Goal: Transaction & Acquisition: Book appointment/travel/reservation

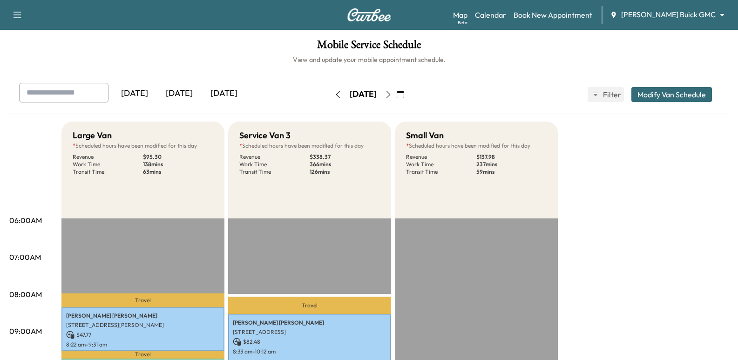
scroll to position [279, 0]
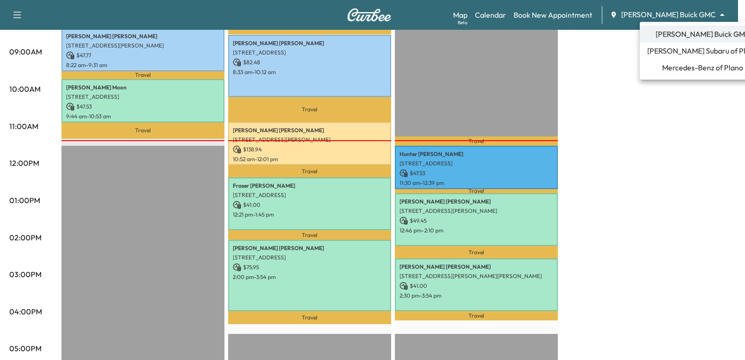
click at [670, 74] on li "Mercedes-Benz of Plano" at bounding box center [702, 67] width 126 height 17
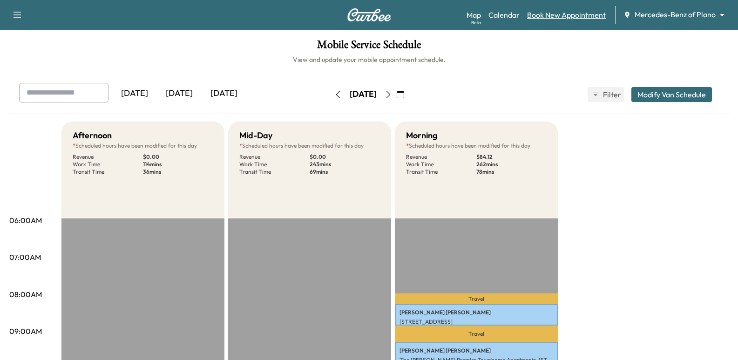
click at [552, 18] on link "Book New Appointment" at bounding box center [566, 14] width 79 height 11
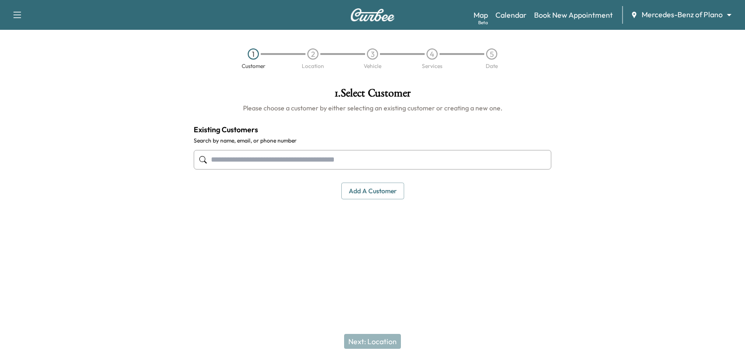
click at [338, 160] on input "text" at bounding box center [372, 160] width 357 height 20
click at [357, 194] on button "Add a customer" at bounding box center [372, 190] width 63 height 17
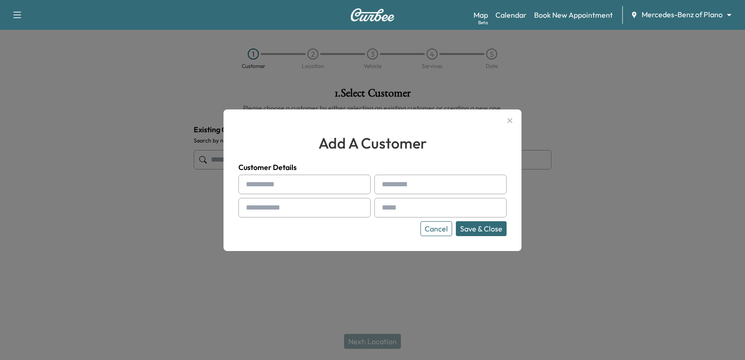
click at [294, 202] on input "text" at bounding box center [304, 208] width 132 height 20
type input "**********"
click at [486, 232] on button "Save & Close" at bounding box center [481, 228] width 51 height 15
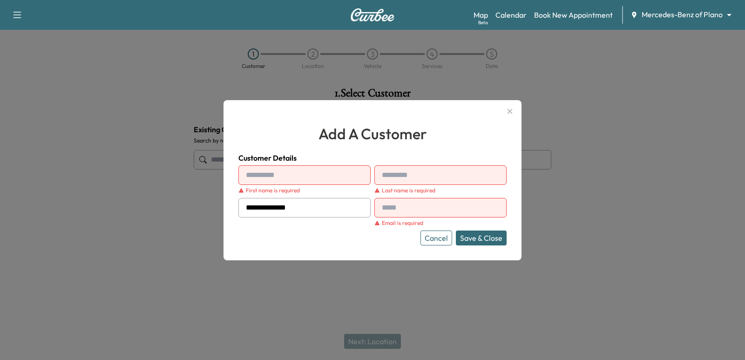
click at [296, 178] on input "text" at bounding box center [304, 175] width 132 height 20
type input "****"
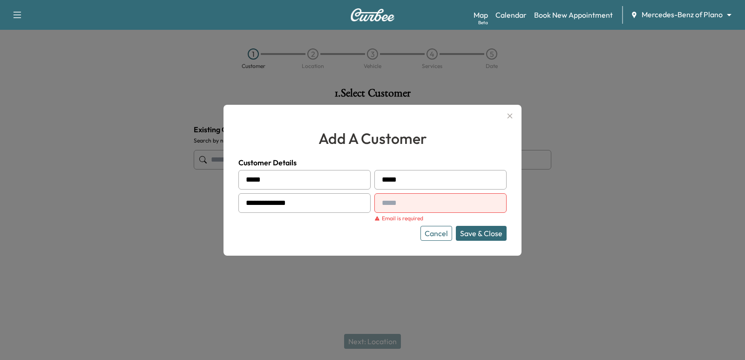
type input "*****"
type input "*"
click at [419, 198] on input "text" at bounding box center [440, 203] width 132 height 20
click at [412, 200] on input "text" at bounding box center [440, 203] width 132 height 20
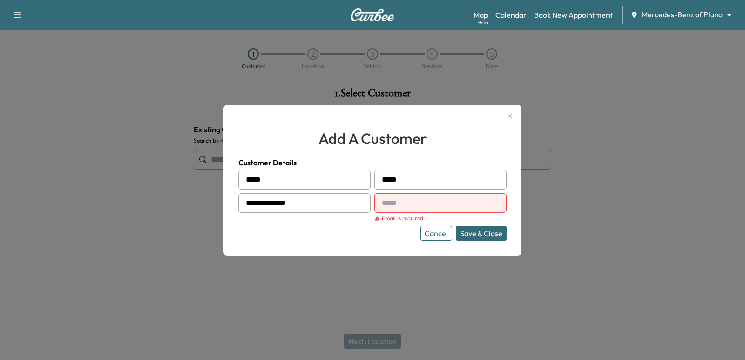
click at [415, 175] on input "*****" at bounding box center [440, 180] width 132 height 20
click at [398, 210] on input "text" at bounding box center [440, 203] width 132 height 20
click at [422, 183] on input "*****" at bounding box center [440, 180] width 132 height 20
click at [410, 199] on input "text" at bounding box center [440, 203] width 132 height 20
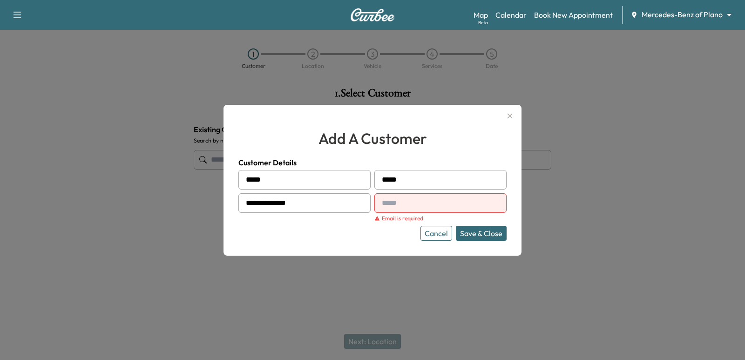
click at [378, 242] on div "**********" at bounding box center [372, 180] width 298 height 151
click at [402, 196] on input "text" at bounding box center [440, 203] width 132 height 20
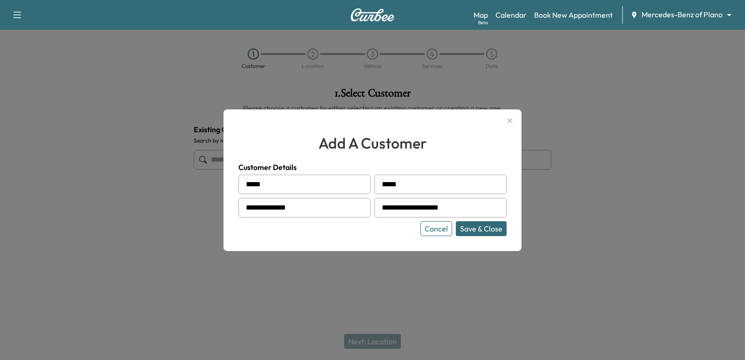
type input "**********"
click at [484, 238] on div "**********" at bounding box center [372, 179] width 298 height 141
click at [482, 227] on button "Save & Close" at bounding box center [481, 228] width 51 height 15
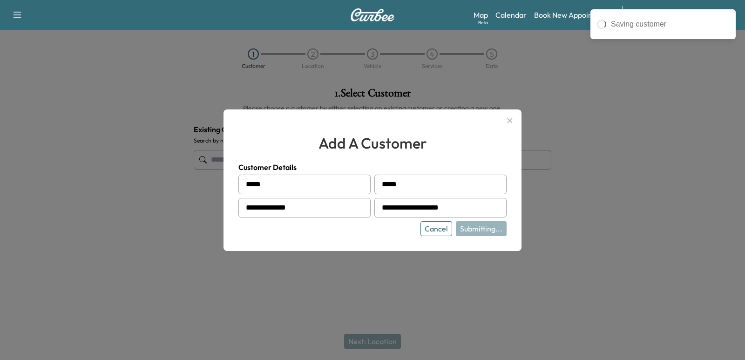
type input "**********"
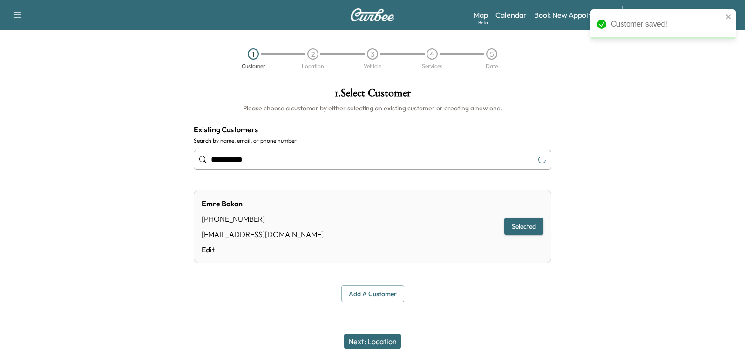
click at [363, 347] on button "Next: Location" at bounding box center [372, 341] width 57 height 15
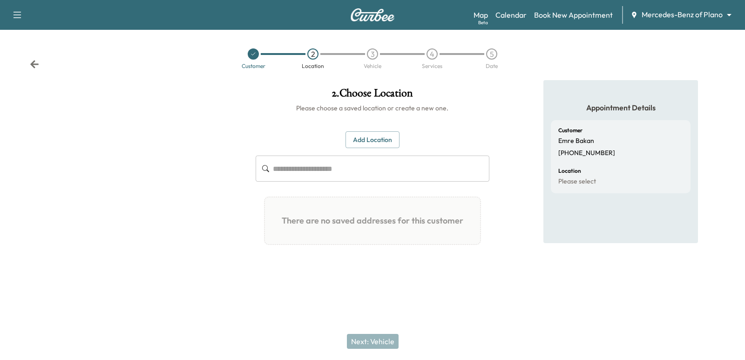
click at [381, 148] on button "Add Location" at bounding box center [372, 139] width 54 height 17
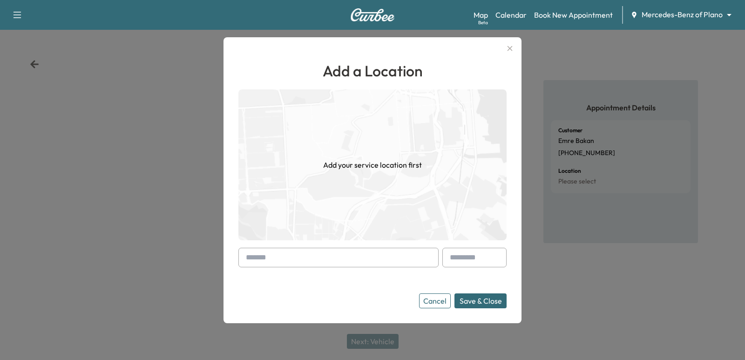
click at [333, 258] on input "text" at bounding box center [338, 258] width 200 height 20
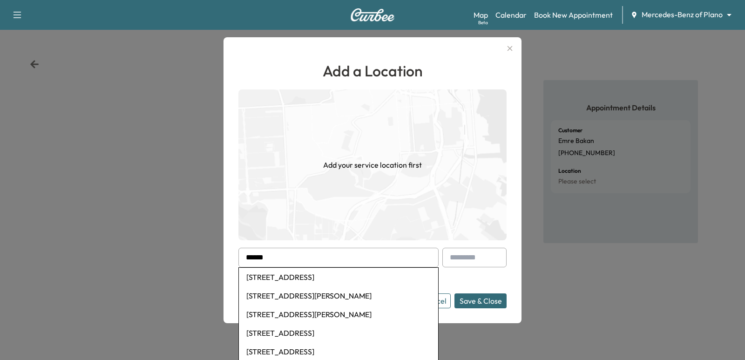
click at [364, 292] on li "[STREET_ADDRESS][PERSON_NAME]" at bounding box center [338, 295] width 199 height 19
type input "**********"
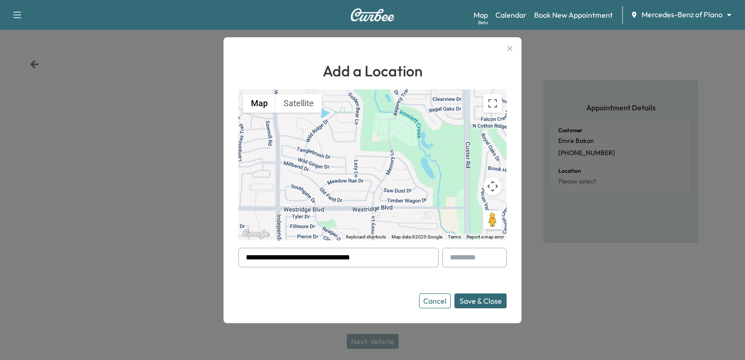
click at [478, 299] on button "Save & Close" at bounding box center [480, 300] width 52 height 15
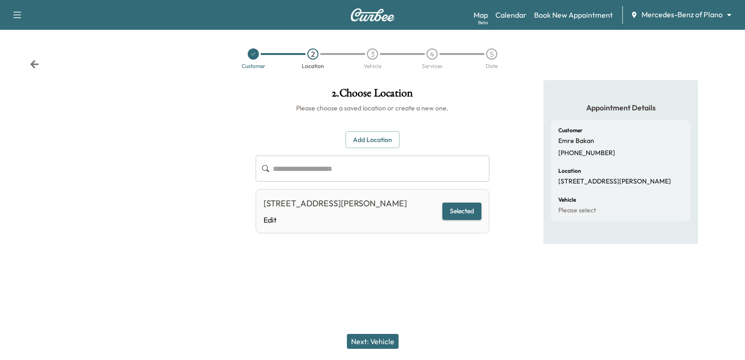
click at [388, 338] on button "Next: Vehicle" at bounding box center [373, 341] width 52 height 15
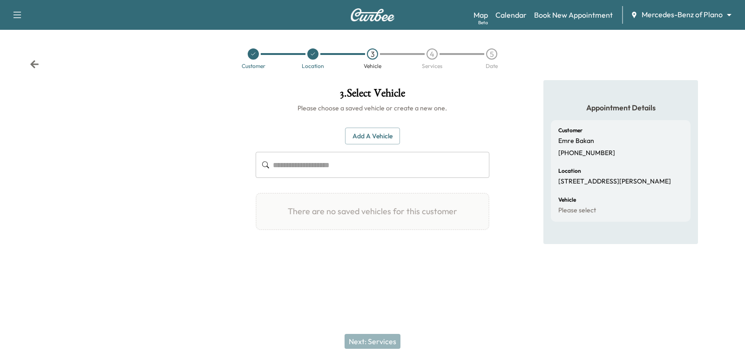
click at [377, 121] on div "Add a Vehicle ​ There are no saved vehicles for this customer Add a Vehicle Veh…" at bounding box center [371, 179] width 233 height 133
click at [379, 132] on button "Add a Vehicle" at bounding box center [372, 136] width 55 height 17
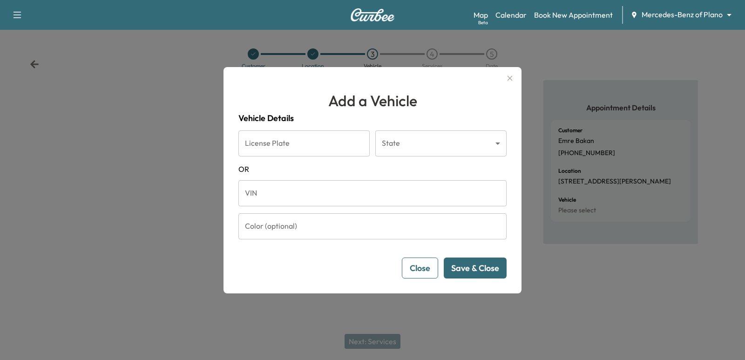
drag, startPoint x: 289, startPoint y: 179, endPoint x: 296, endPoint y: 187, distance: 9.9
click at [289, 181] on form "License Plate License Plate State ​ State [US_STATE] VIN VIN Color (optional) C…" at bounding box center [372, 204] width 268 height 148
click at [296, 188] on input "VIN" at bounding box center [372, 193] width 268 height 26
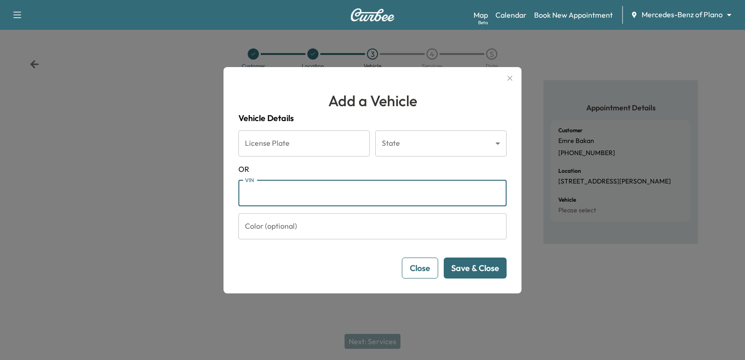
paste input "**********"
type input "**********"
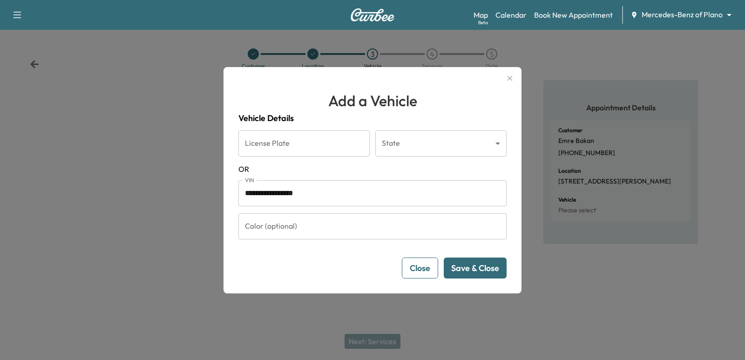
click at [478, 275] on button "Save & Close" at bounding box center [475, 267] width 63 height 21
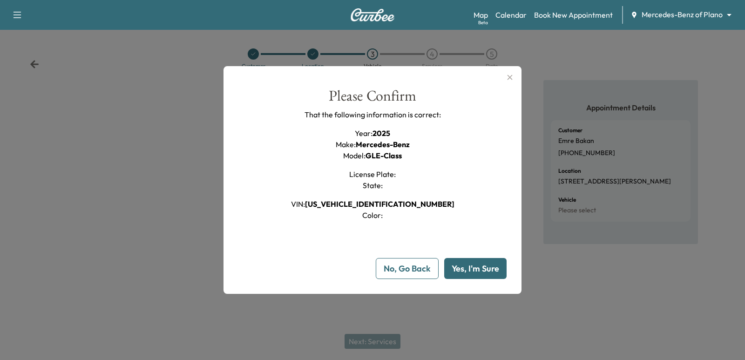
click at [476, 269] on button "Yes, I'm Sure" at bounding box center [475, 268] width 62 height 21
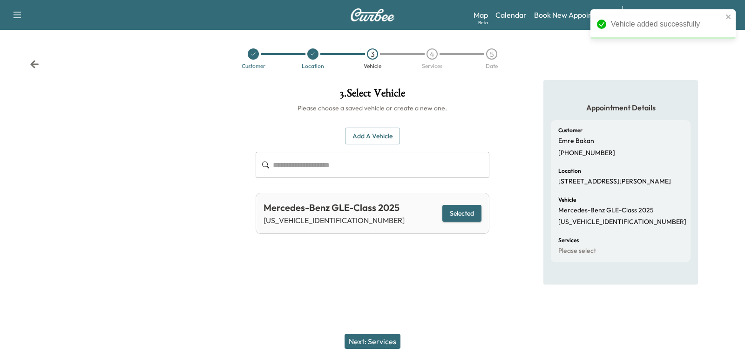
click at [374, 335] on button "Next: Services" at bounding box center [372, 341] width 56 height 15
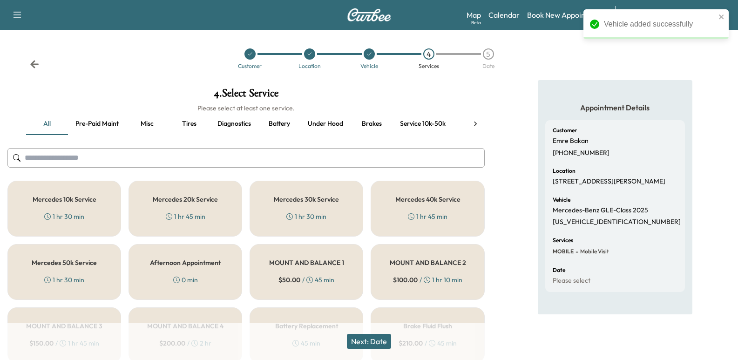
click at [100, 201] on div "Mercedes 10k Service 1 hr 30 min" at bounding box center [64, 209] width 114 height 56
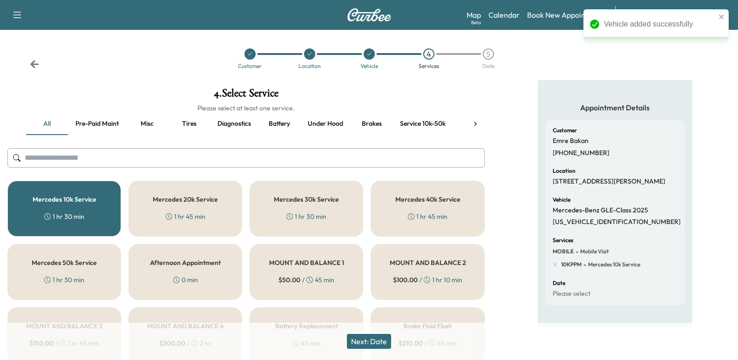
click at [375, 343] on button "Next: Date" at bounding box center [369, 341] width 44 height 15
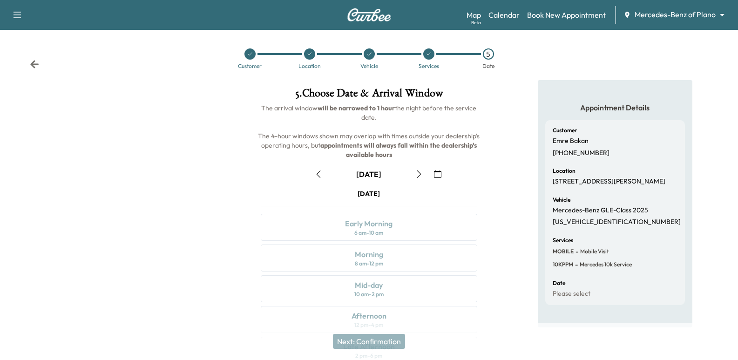
click at [444, 170] on button "button" at bounding box center [438, 174] width 16 height 15
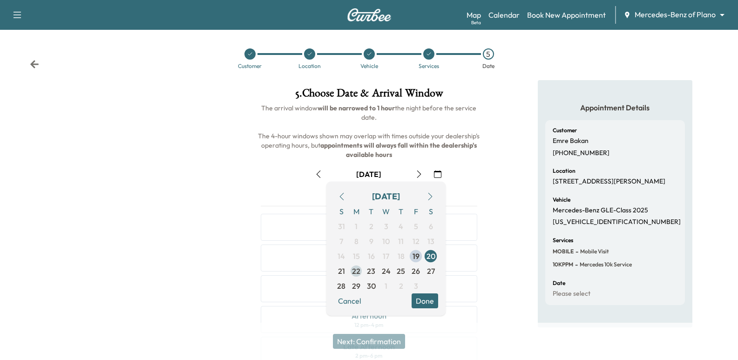
click at [353, 266] on span "22" at bounding box center [356, 270] width 8 height 11
click at [366, 273] on span "23" at bounding box center [370, 270] width 15 height 15
click at [222, 114] on div at bounding box center [123, 258] width 246 height 356
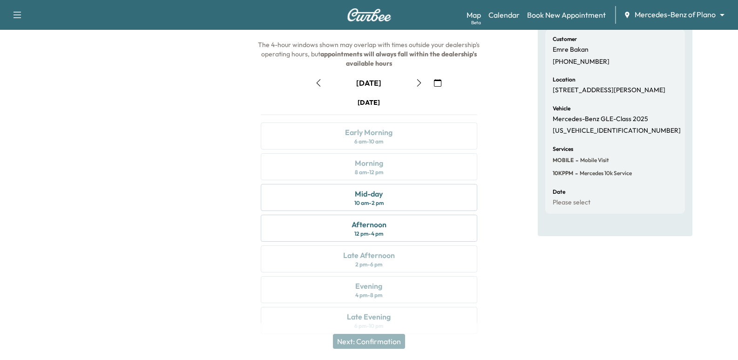
scroll to position [93, 0]
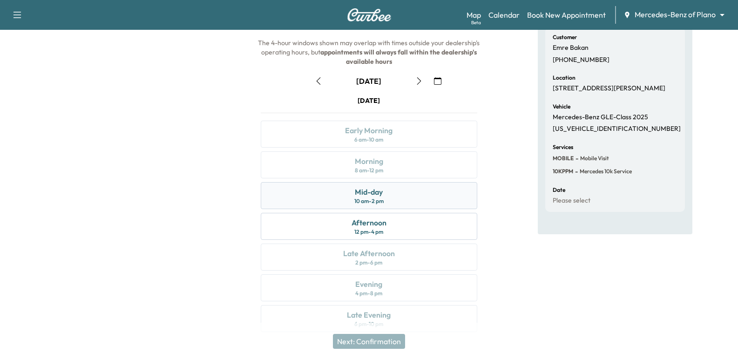
click at [377, 191] on div "Mid-day" at bounding box center [369, 191] width 28 height 11
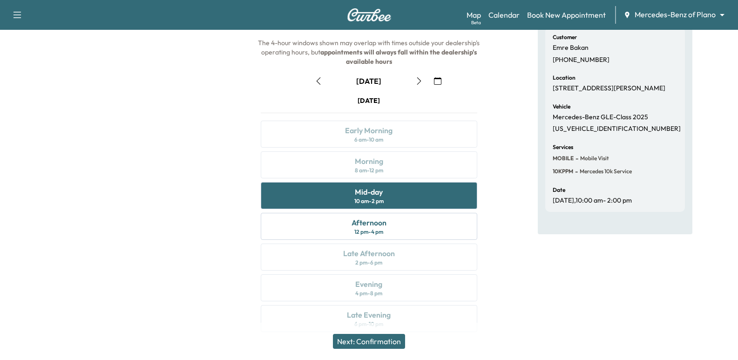
click at [473, 88] on div "September [DATE] S M T W T F S 31 1 2 3 4 5 6 7 8 9 10 11 12 13 14 15 16 17 18 …" at bounding box center [368, 200] width 231 height 269
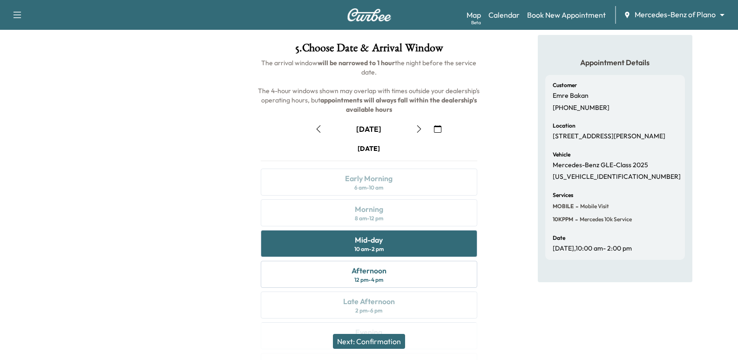
scroll to position [0, 0]
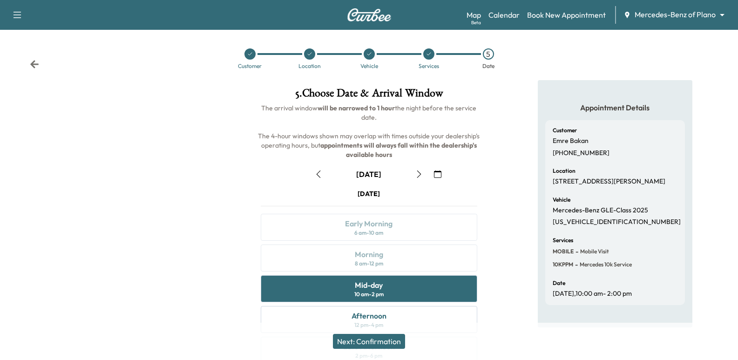
click at [627, 256] on div "MOBILE - Mobile Visit" at bounding box center [591, 251] width 79 height 9
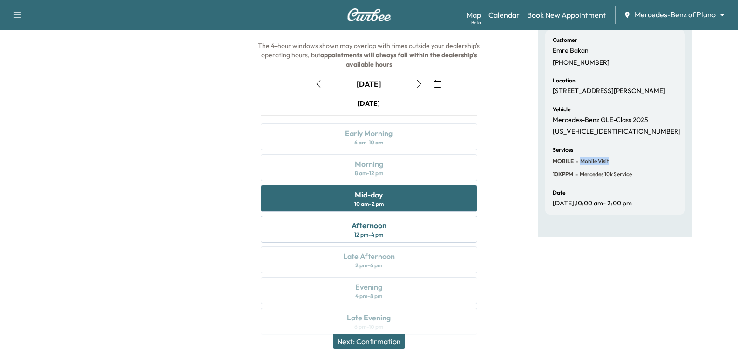
scroll to position [93, 0]
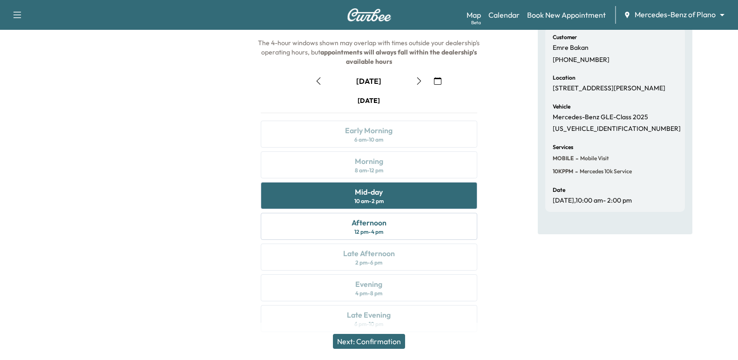
click at [647, 174] on div "Services MOBILE - Mobile Visit 10KPPM - Mercedes 10k Service" at bounding box center [614, 160] width 125 height 32
click at [632, 144] on div "Customer [PERSON_NAME] [PHONE_NUMBER] Location [STREET_ADDRESS][PERSON_NAME] Ve…" at bounding box center [615, 119] width 140 height 185
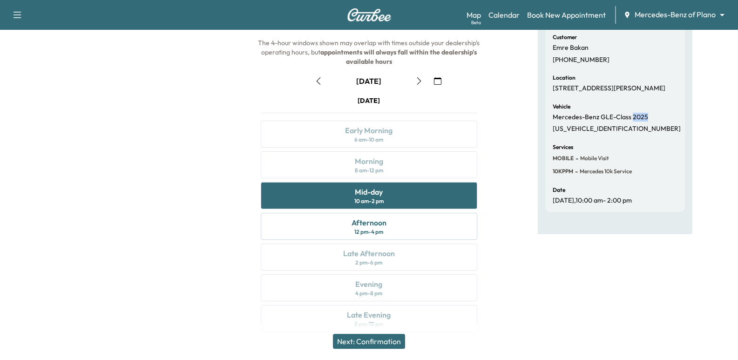
click at [632, 144] on div "Customer [PERSON_NAME] [PHONE_NUMBER] Location [STREET_ADDRESS][PERSON_NAME] Ve…" at bounding box center [615, 119] width 140 height 185
click at [616, 133] on div "Vehicle Mercedes-Benz GLE-Class 2025 [US_VEHICLE_IDENTIFICATION_NUMBER]" at bounding box center [614, 118] width 125 height 29
click at [637, 133] on div "Vehicle Mercedes-Benz GLE-Class 2025 [US_VEHICLE_IDENTIFICATION_NUMBER]" at bounding box center [614, 118] width 125 height 29
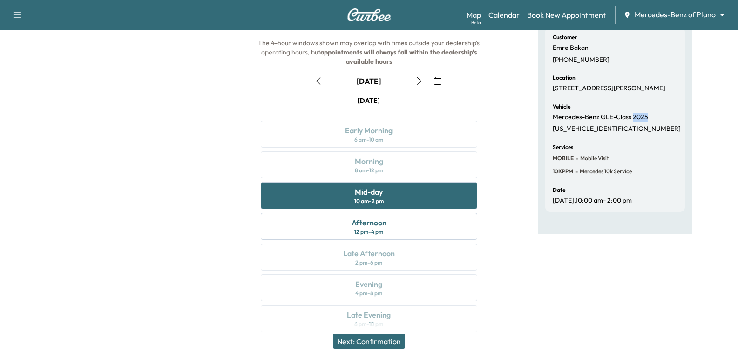
click at [637, 133] on div "Vehicle Mercedes-Benz GLE-Class 2025 [US_VEHICLE_IDENTIFICATION_NUMBER]" at bounding box center [614, 118] width 125 height 29
click at [619, 159] on div "Services MOBILE - Mobile Visit 10KPPM - Mercedes 10k Service" at bounding box center [614, 160] width 125 height 32
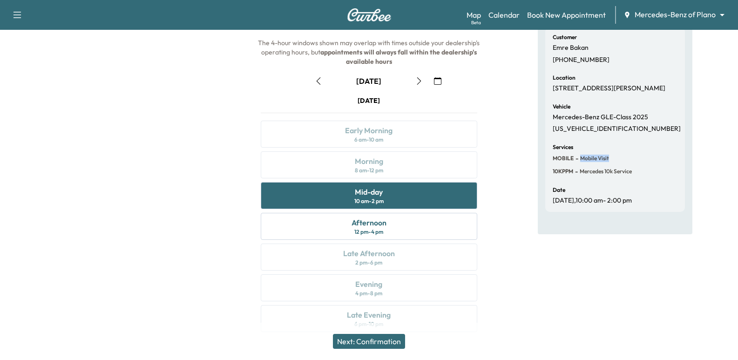
click at [619, 159] on div "Services MOBILE - Mobile Visit 10KPPM - Mercedes 10k Service" at bounding box center [614, 160] width 125 height 32
click at [621, 133] on div "Vehicle Mercedes-Benz GLE-Class 2025 [US_VEHICLE_IDENTIFICATION_NUMBER]" at bounding box center [614, 118] width 125 height 29
click at [376, 345] on button "Next: Confirmation" at bounding box center [369, 341] width 72 height 15
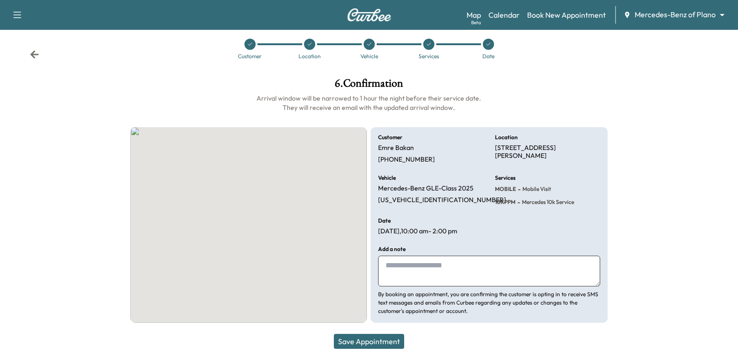
scroll to position [10, 0]
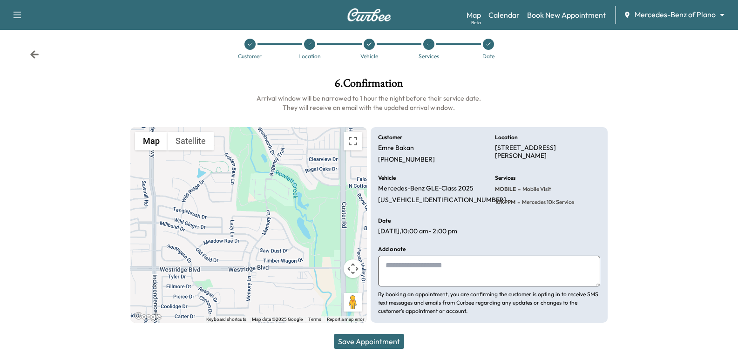
click at [429, 264] on textarea at bounding box center [489, 270] width 222 height 31
click at [404, 144] on p "[PERSON_NAME]" at bounding box center [396, 148] width 36 height 8
click at [382, 144] on p "[PERSON_NAME]" at bounding box center [396, 148] width 36 height 8
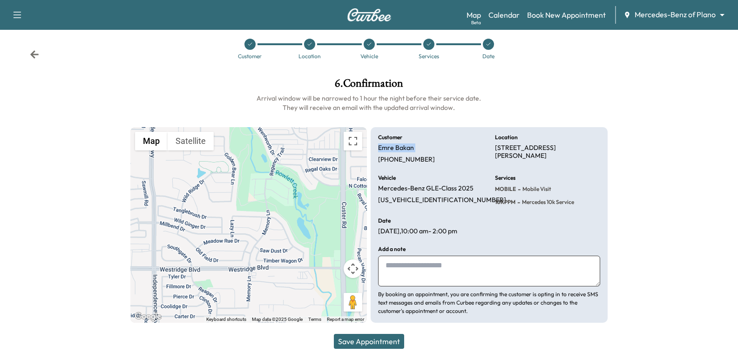
click at [382, 144] on p "[PERSON_NAME]" at bounding box center [396, 148] width 36 height 8
copy p "[PERSON_NAME]"
click at [358, 349] on div "Save Appointment" at bounding box center [369, 341] width 738 height 37
click at [357, 345] on button "Save Appointment" at bounding box center [369, 341] width 70 height 15
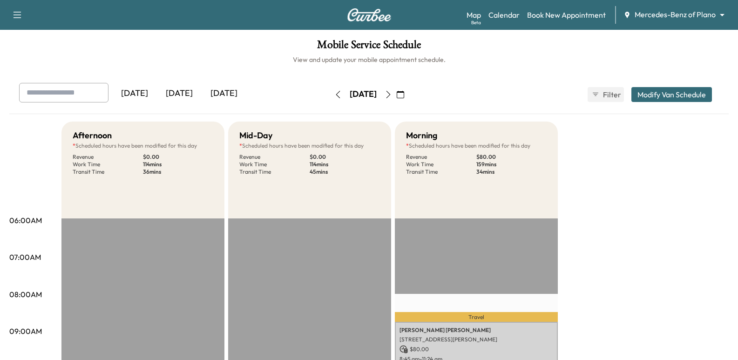
click at [691, 23] on div "Map Beta Calendar Book New Appointment Mercedes-Benz of Plano ******** ​" at bounding box center [598, 15] width 264 height 18
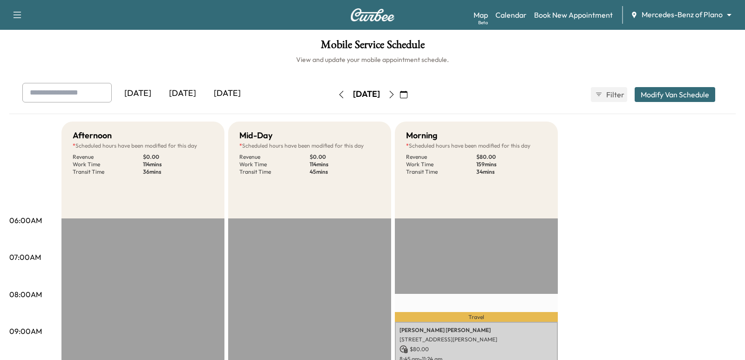
click at [689, 17] on body "Support Log Out Map Beta Calendar Book New Appointment Mercedes-Benz of Plano *…" at bounding box center [372, 180] width 745 height 360
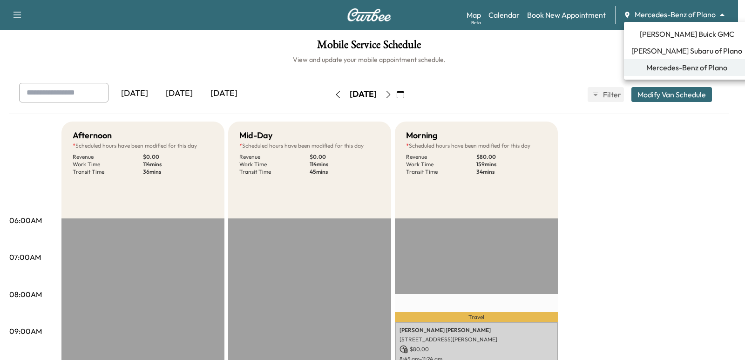
click at [662, 32] on span "[PERSON_NAME] Buick GMC" at bounding box center [686, 33] width 94 height 11
